Goal: Understand process/instructions: Learn about a topic

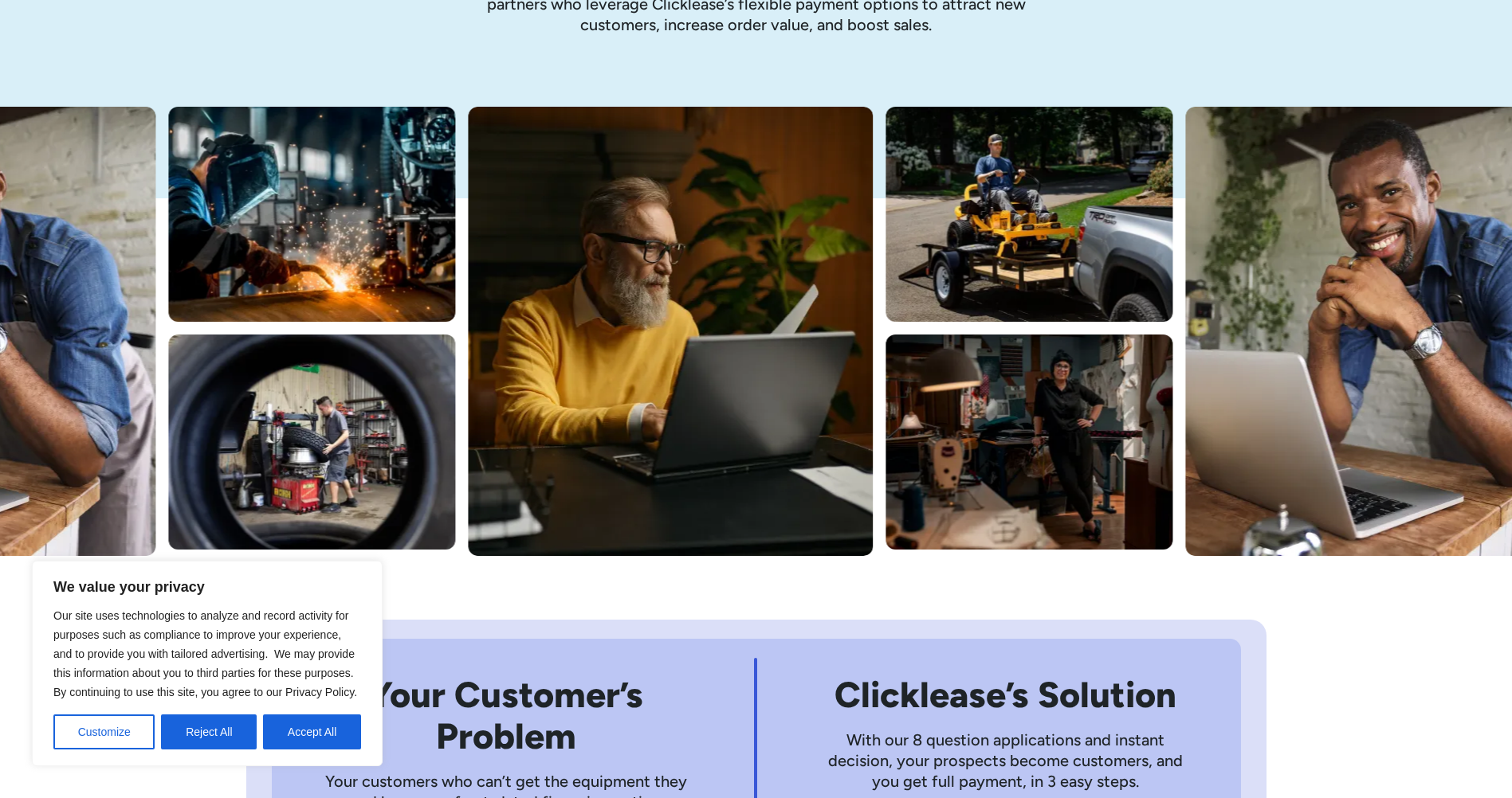
scroll to position [319, 0]
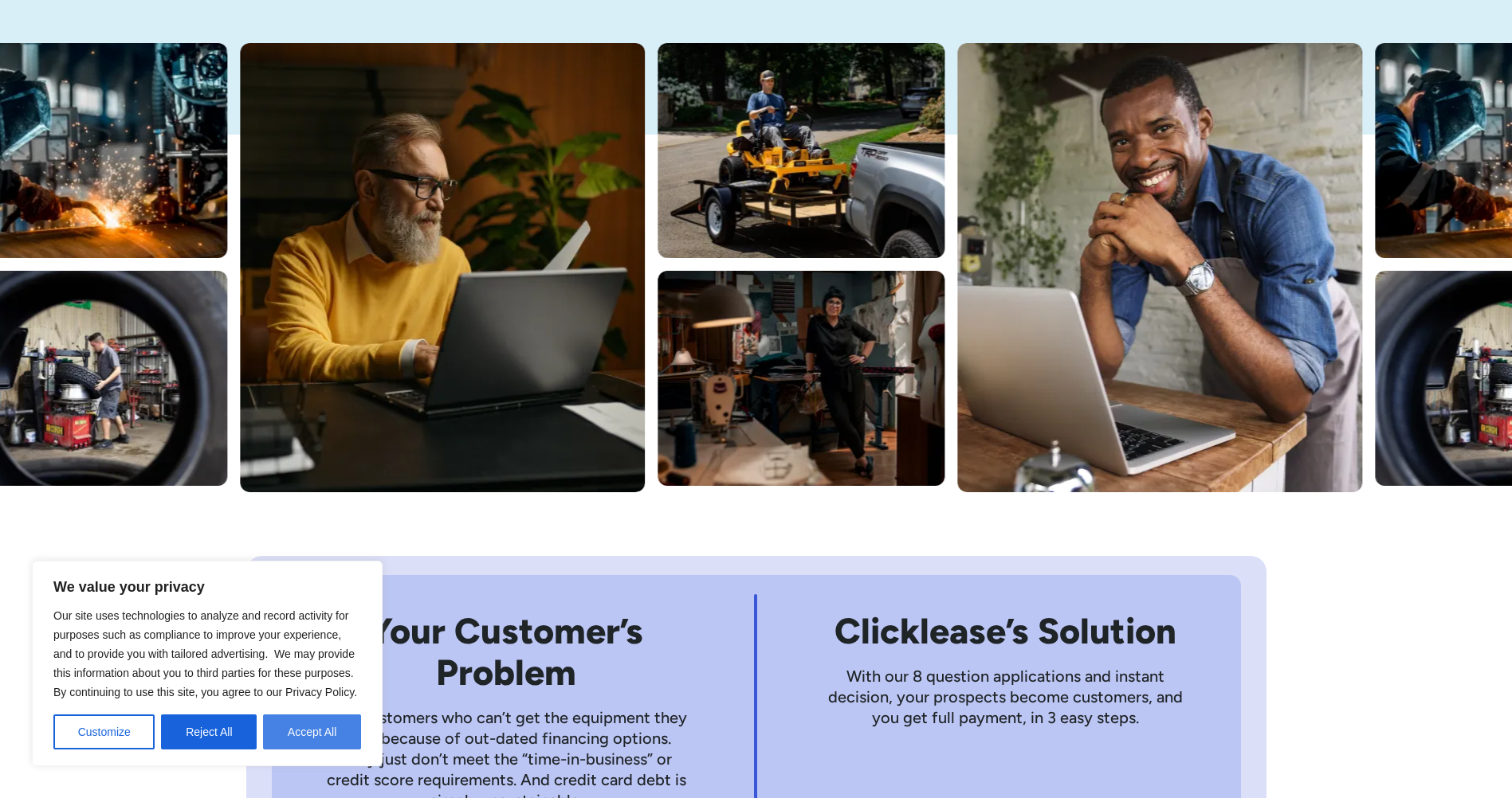
click at [322, 735] on button "Accept All" at bounding box center [311, 732] width 98 height 35
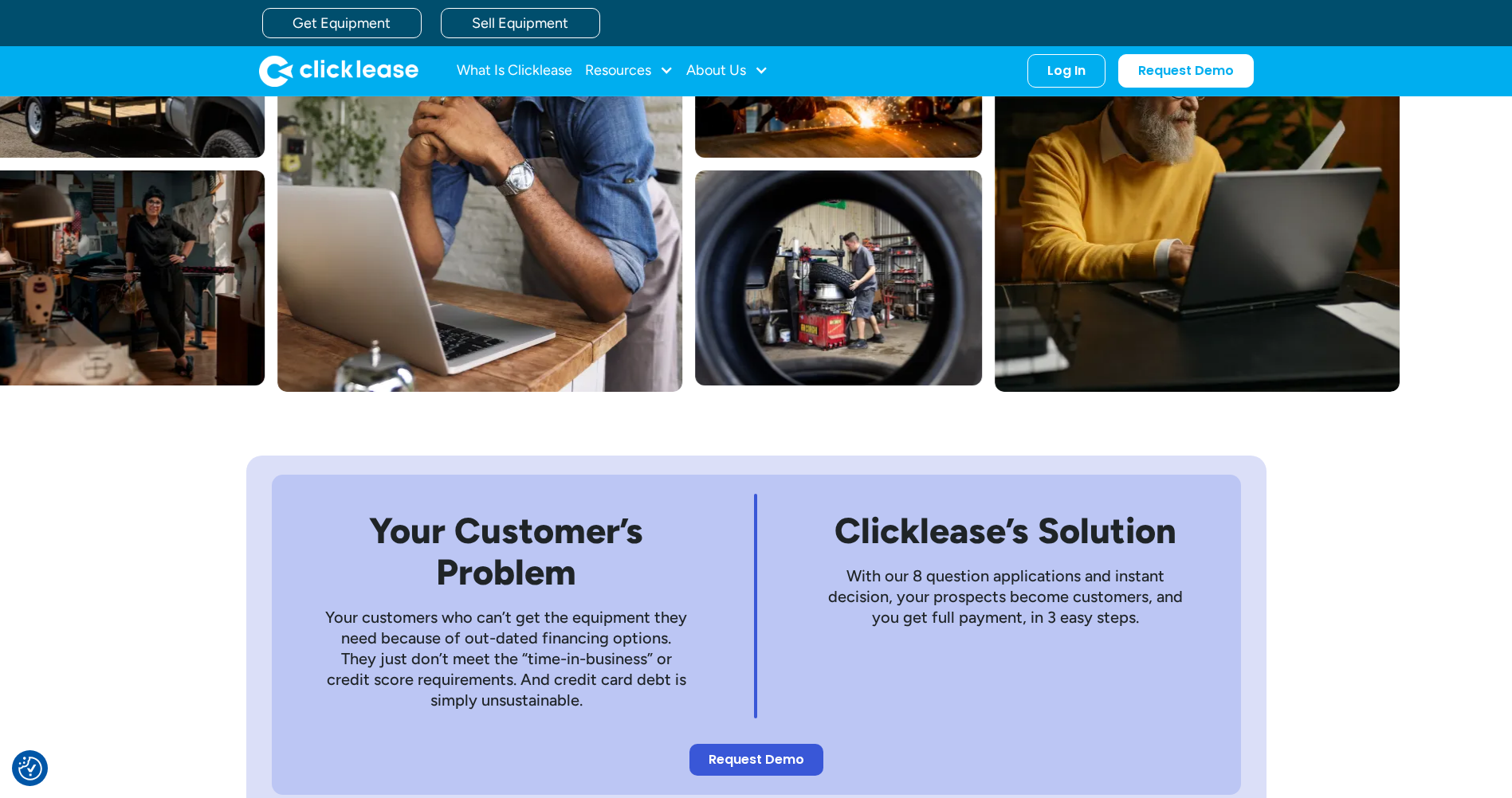
scroll to position [398, 0]
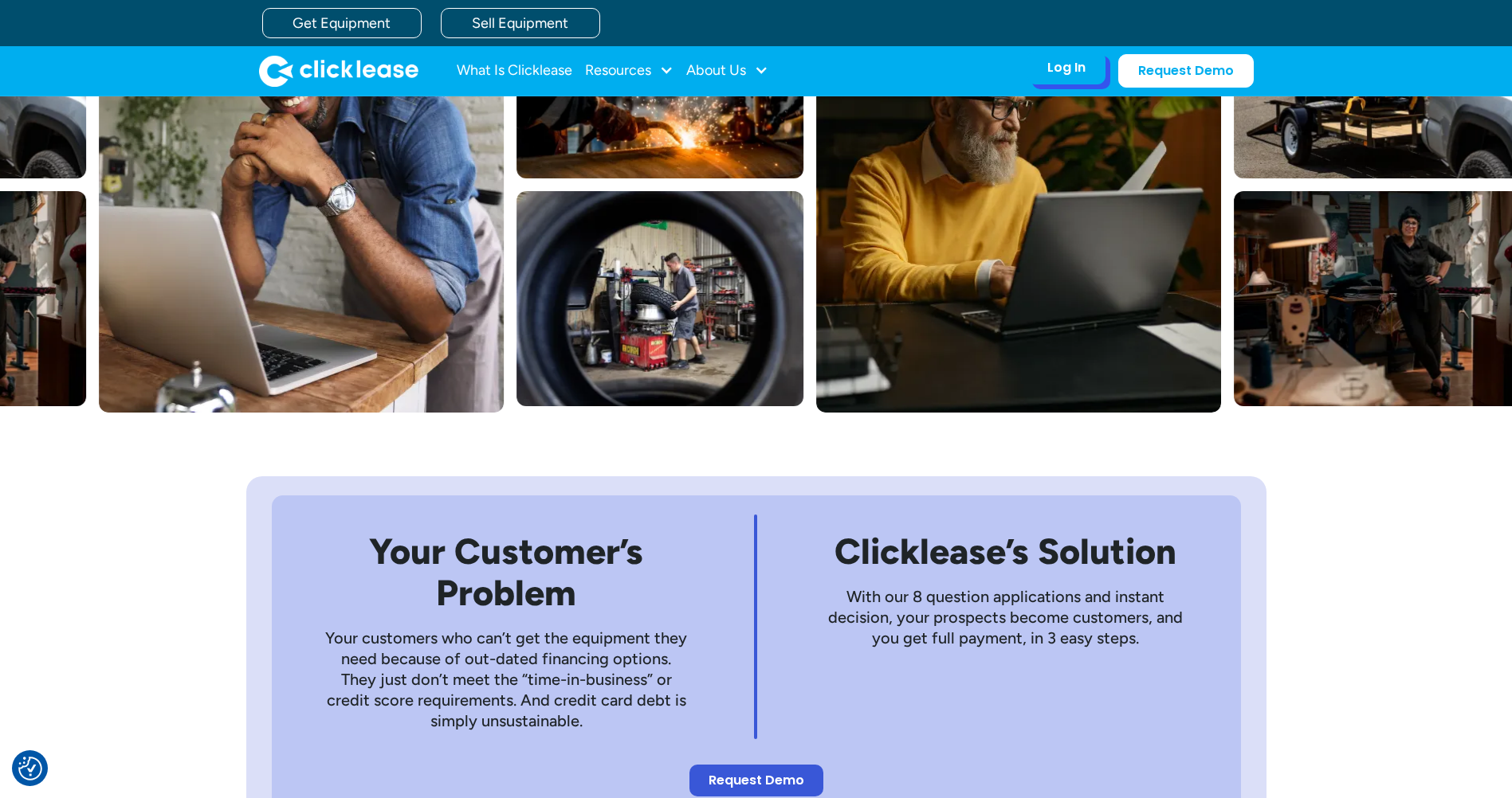
click at [1079, 74] on div "Log In" at bounding box center [1065, 68] width 38 height 15
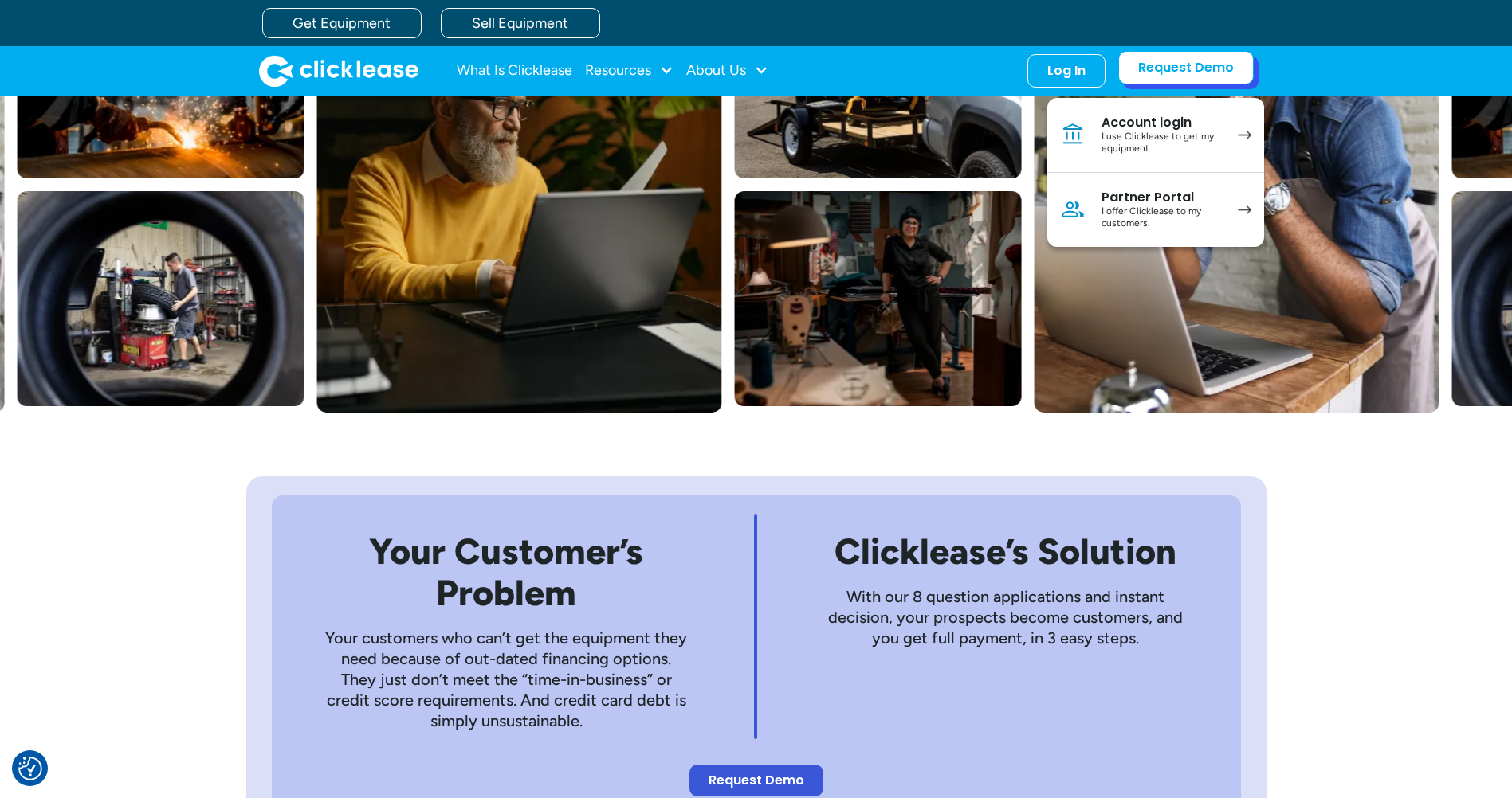
click at [1157, 70] on link "Request Demo" at bounding box center [1186, 68] width 136 height 34
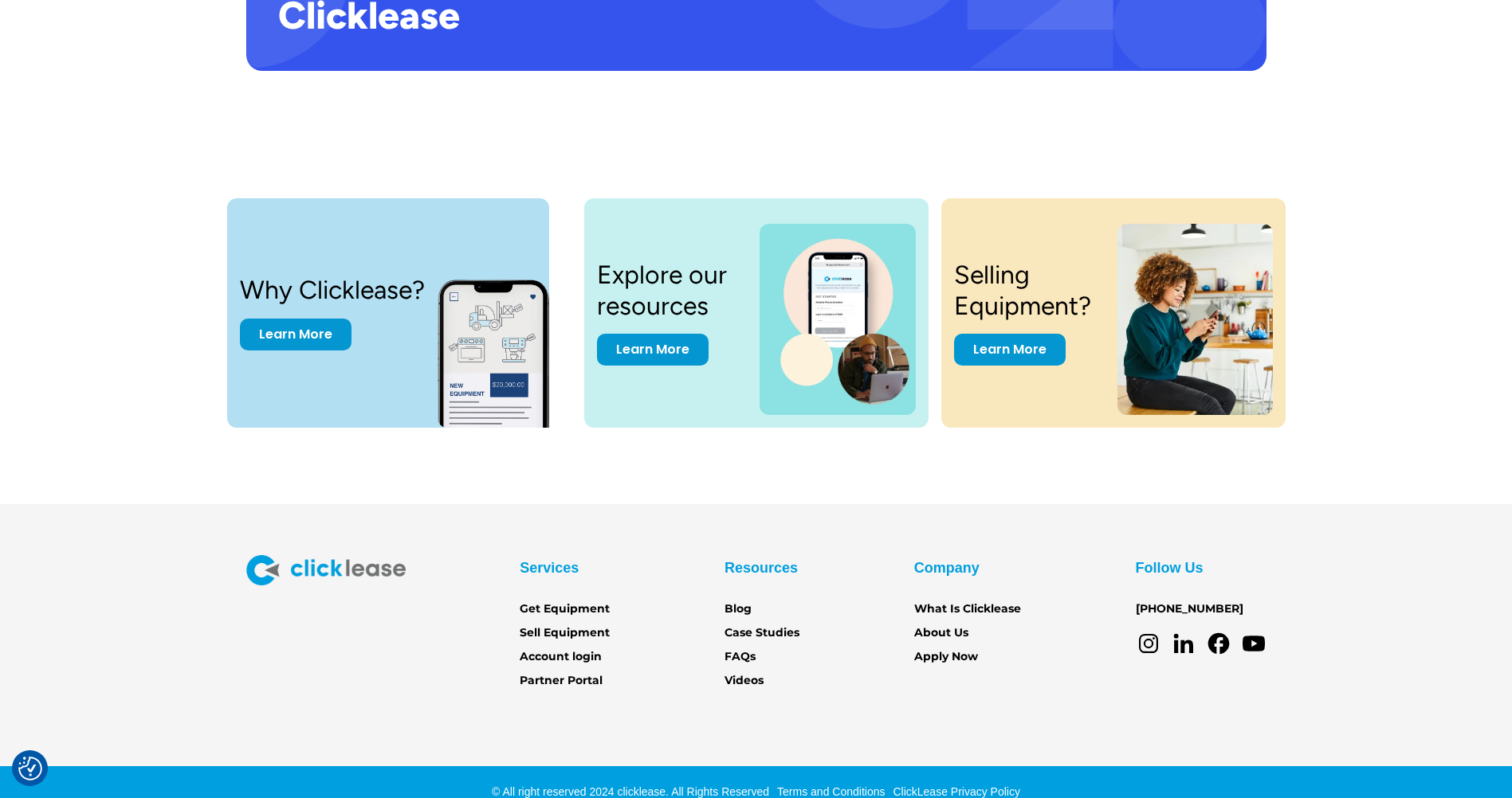
scroll to position [3243, 0]
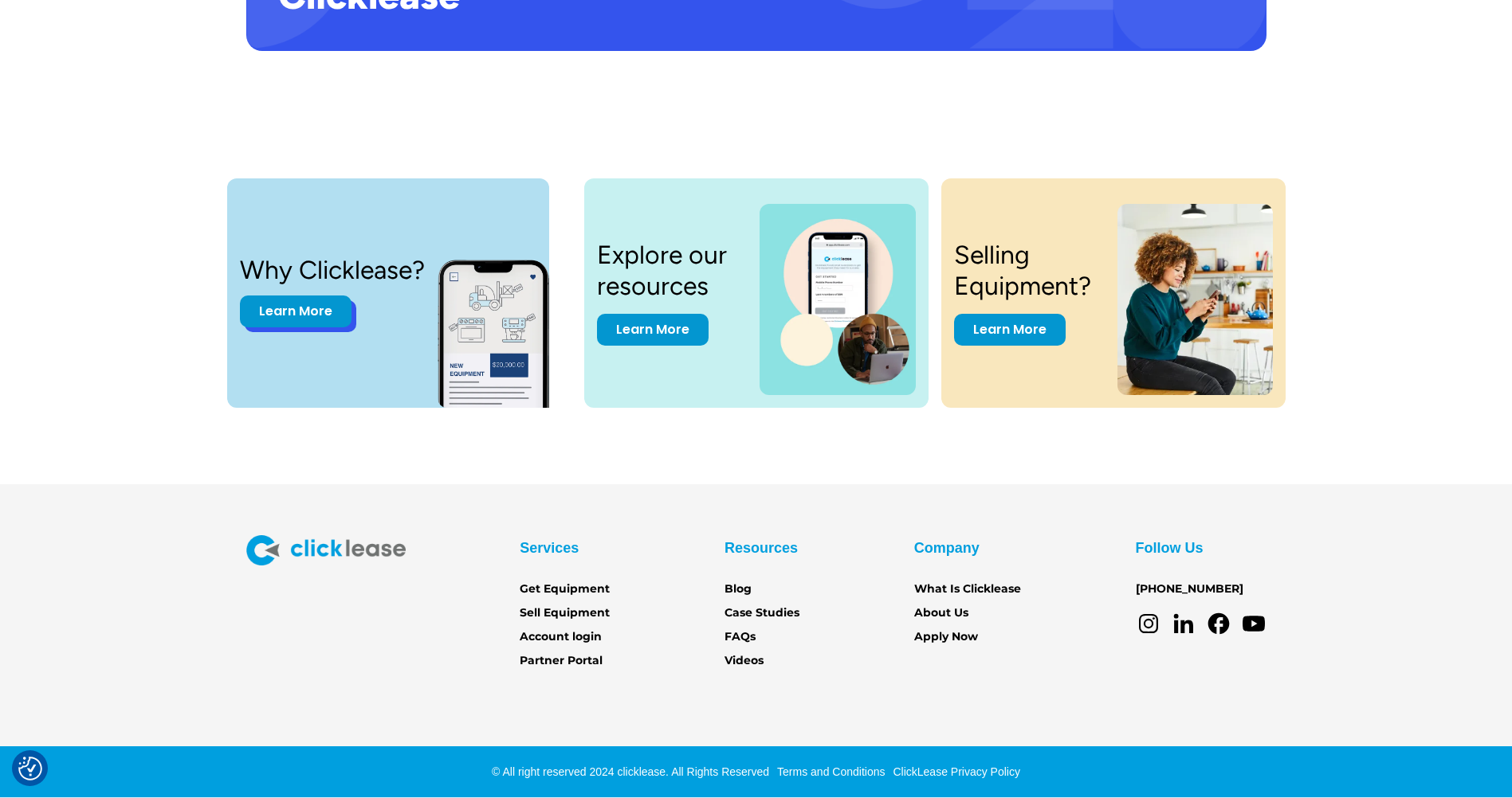
click at [306, 315] on link "Learn More" at bounding box center [295, 311] width 111 height 32
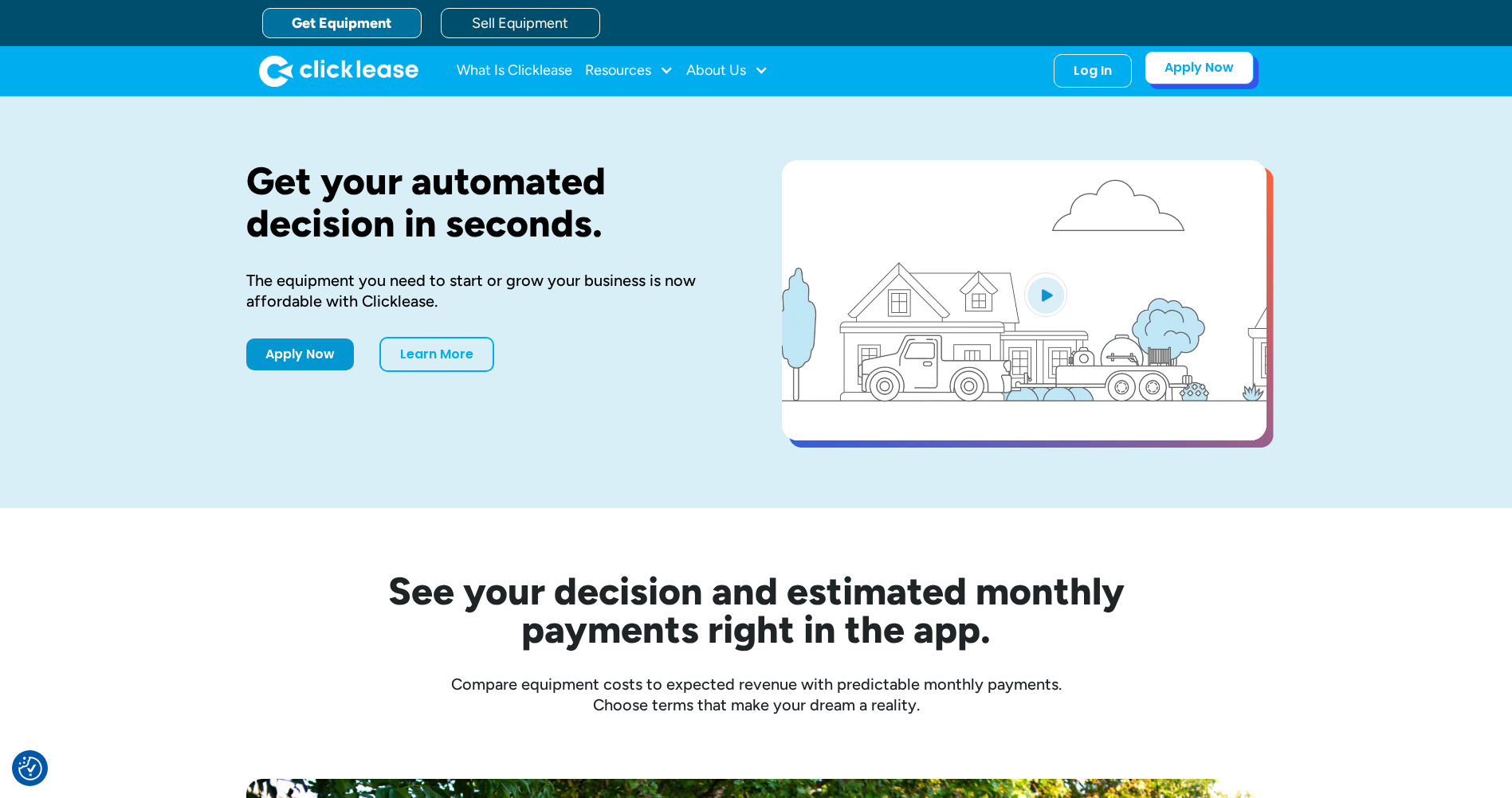
click at [1197, 74] on link "Apply Now" at bounding box center [1198, 68] width 109 height 34
